Goal: Task Accomplishment & Management: Complete application form

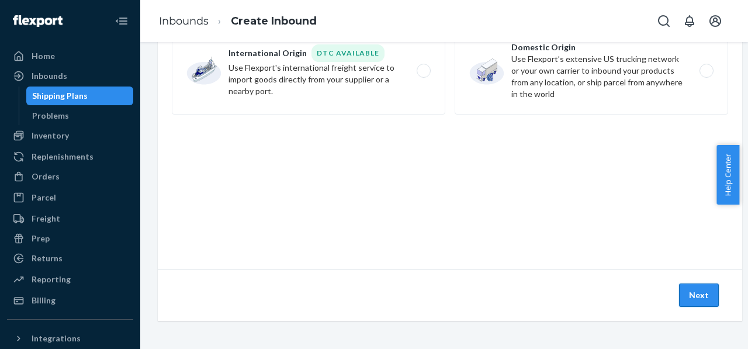
scroll to position [98, 0]
click at [702, 285] on button "Next" at bounding box center [699, 295] width 40 height 23
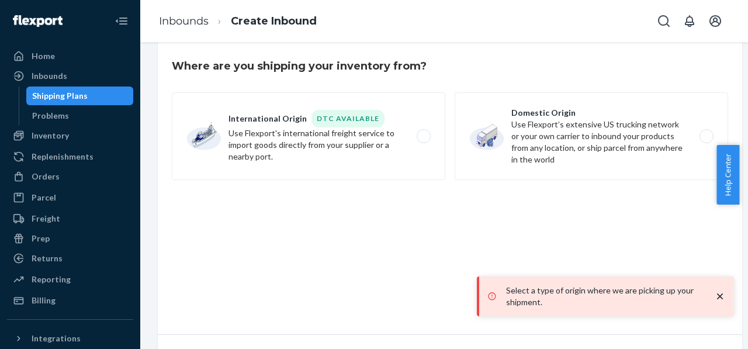
scroll to position [0, 0]
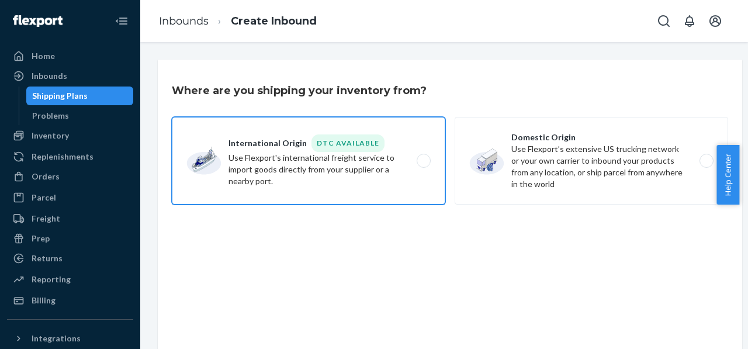
drag, startPoint x: 226, startPoint y: 142, endPoint x: 330, endPoint y: 168, distance: 107.8
click at [330, 168] on label "International Origin DTC Available Use Flexport's international freight service…" at bounding box center [309, 161] width 274 height 88
click at [423, 165] on input "International Origin DTC Available Use Flexport's international freight service…" at bounding box center [427, 161] width 8 height 8
radio input "true"
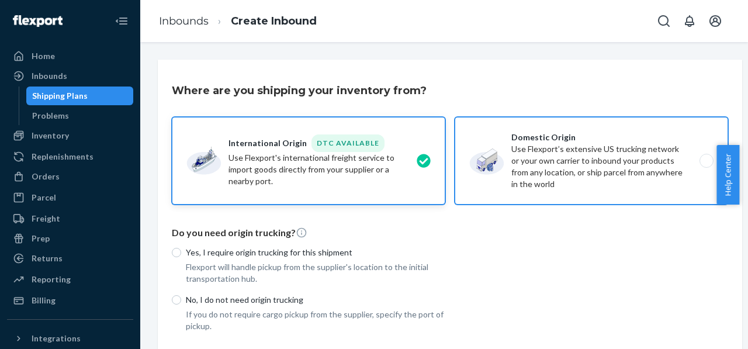
click at [593, 182] on label "Domestic Origin Use Flexport’s extensive US trucking network or your own carrie…" at bounding box center [592, 161] width 274 height 88
click at [706, 165] on input "Domestic Origin Use Flexport’s extensive US trucking network or your own carrie…" at bounding box center [710, 161] width 8 height 8
radio input "true"
radio input "false"
